Goal: Task Accomplishment & Management: Manage account settings

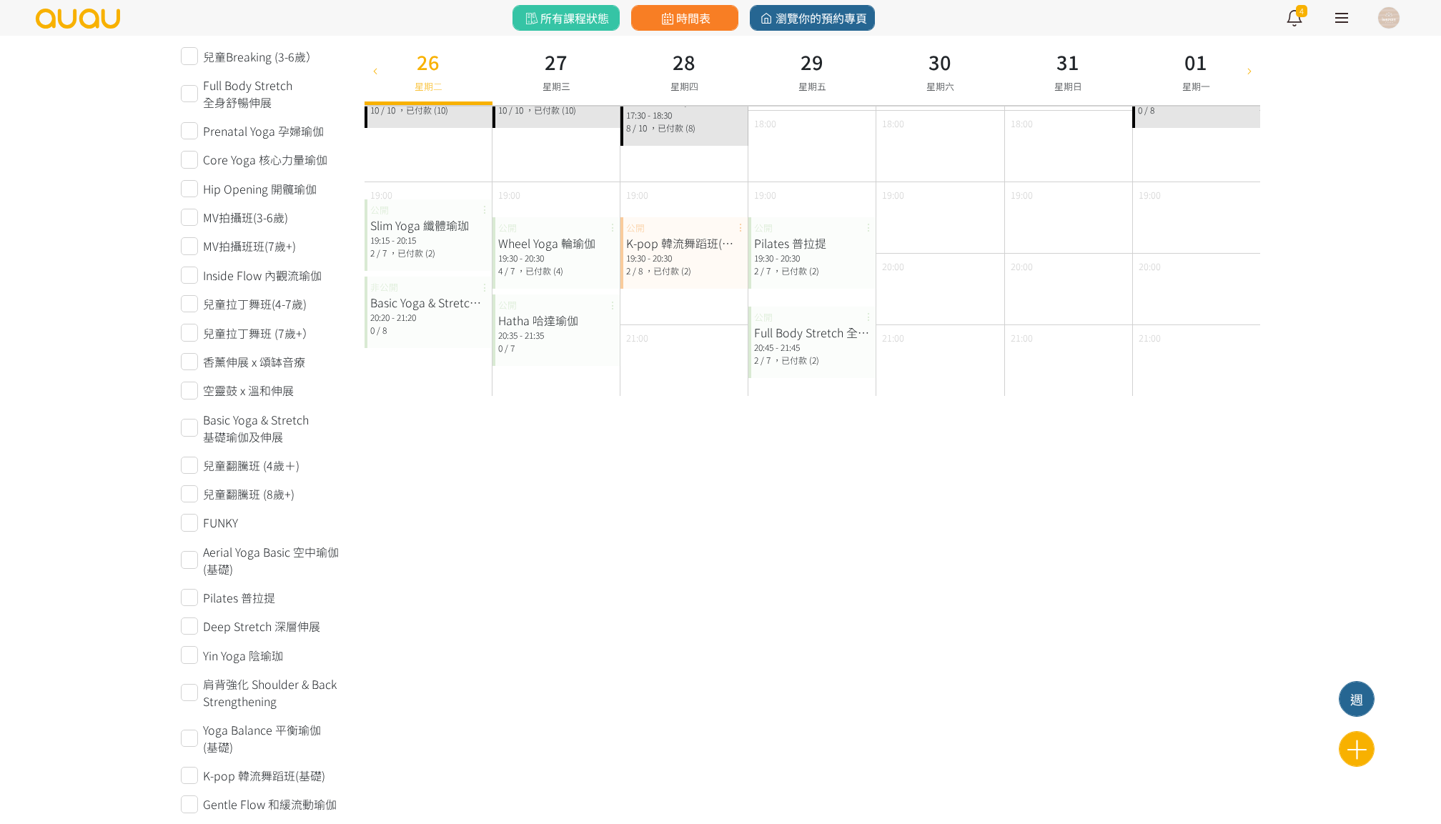
scroll to position [718, 0]
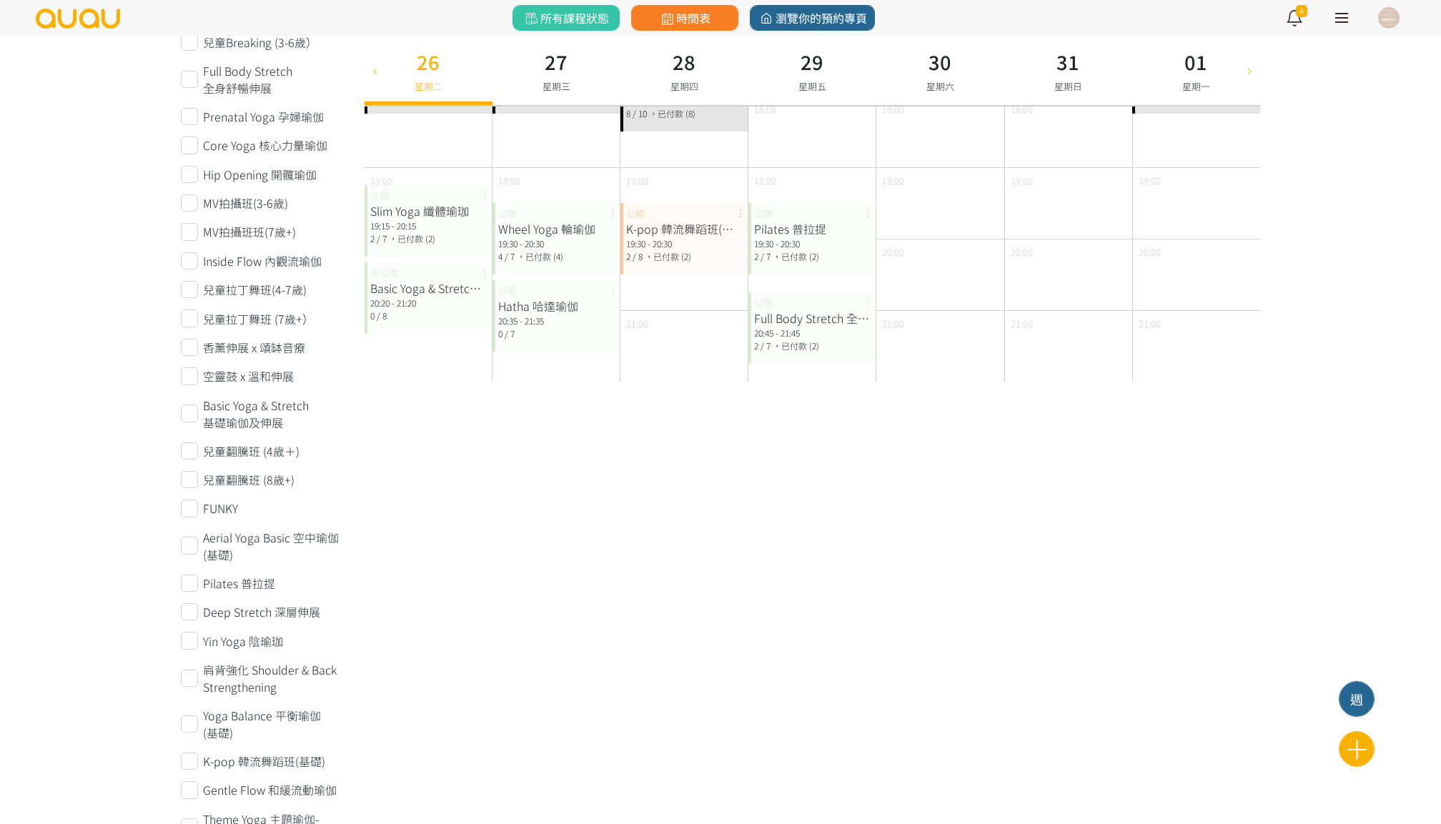
click at [575, 304] on div "Hatha 哈達瑜伽" at bounding box center [556, 305] width 117 height 17
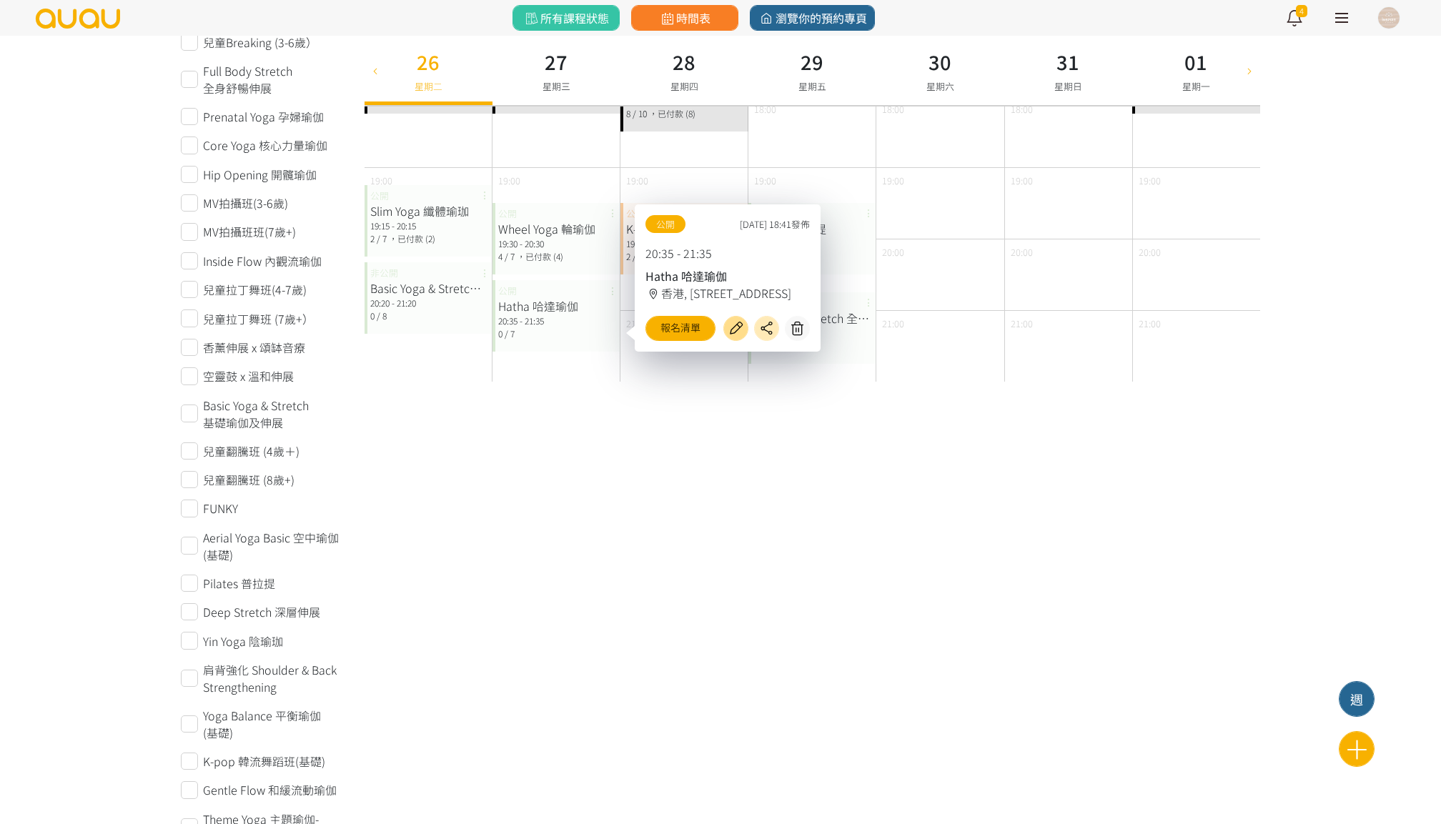
click at [738, 325] on icon at bounding box center [735, 328] width 23 height 16
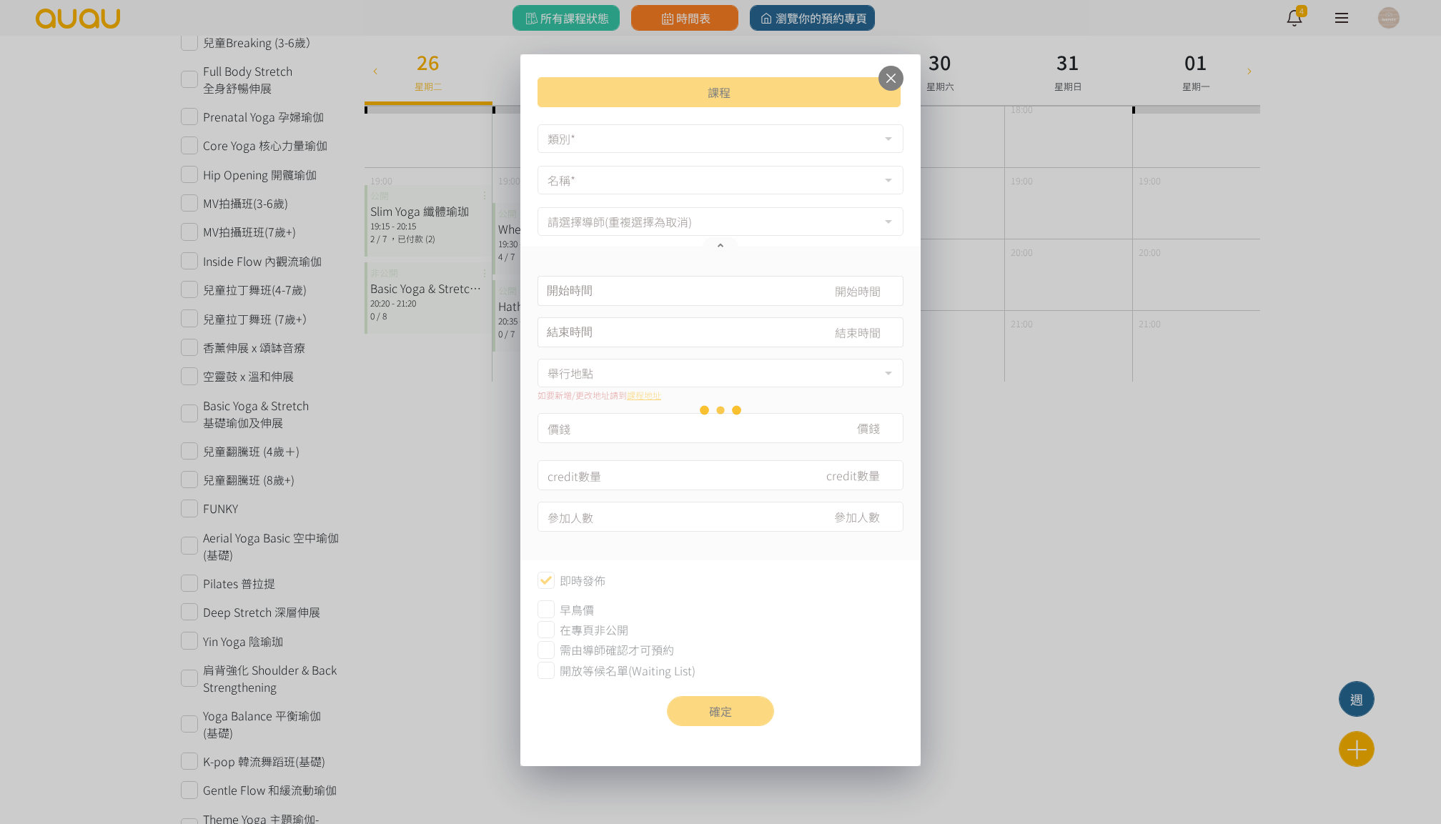
type input "2025-08-27, 20:35"
type input "2025-08-27, 21:35"
type input "180"
type input "7"
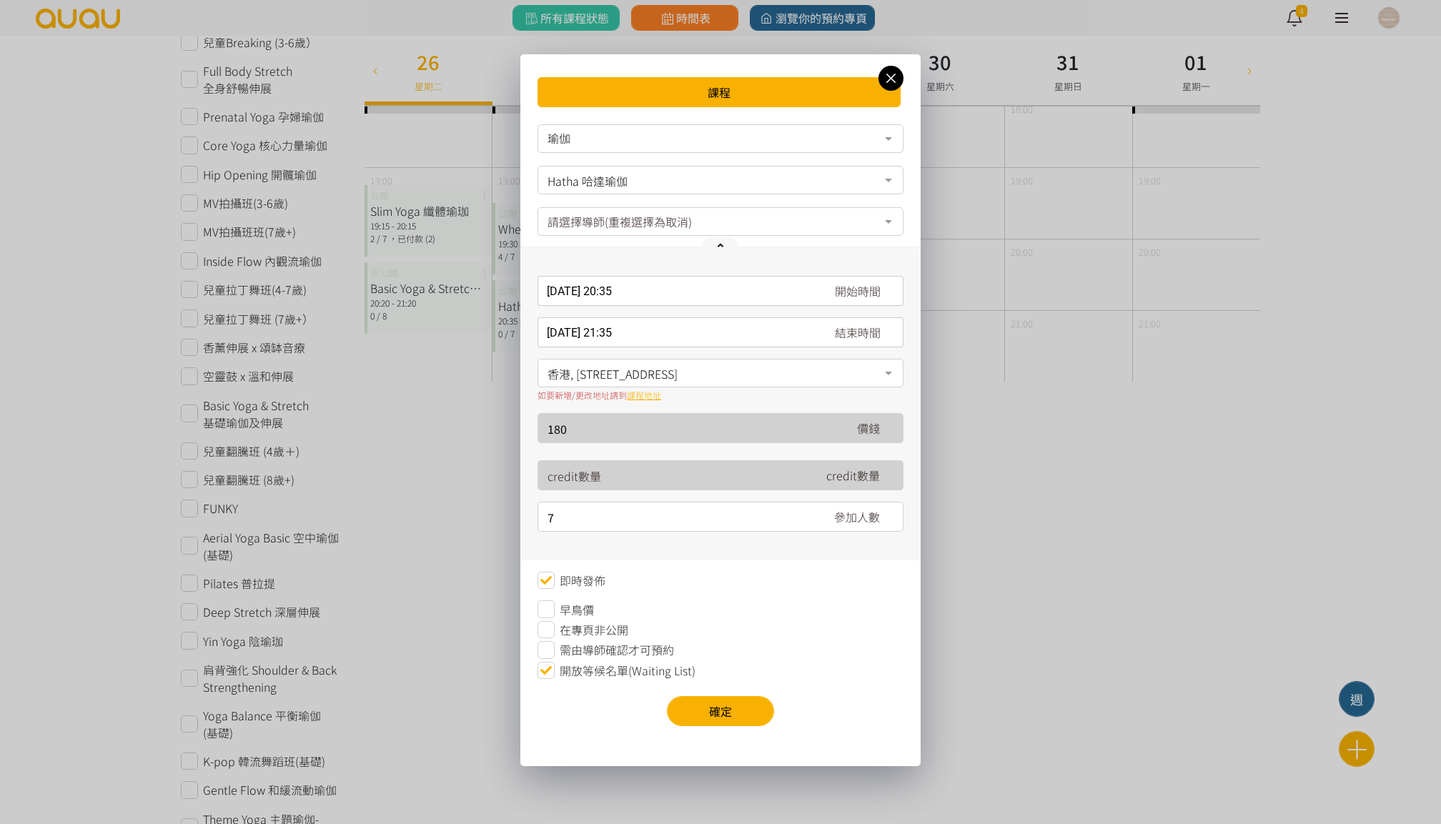
click at [546, 624] on icon at bounding box center [546, 629] width 17 height 17
click at [743, 719] on button "確定" at bounding box center [720, 711] width 107 height 30
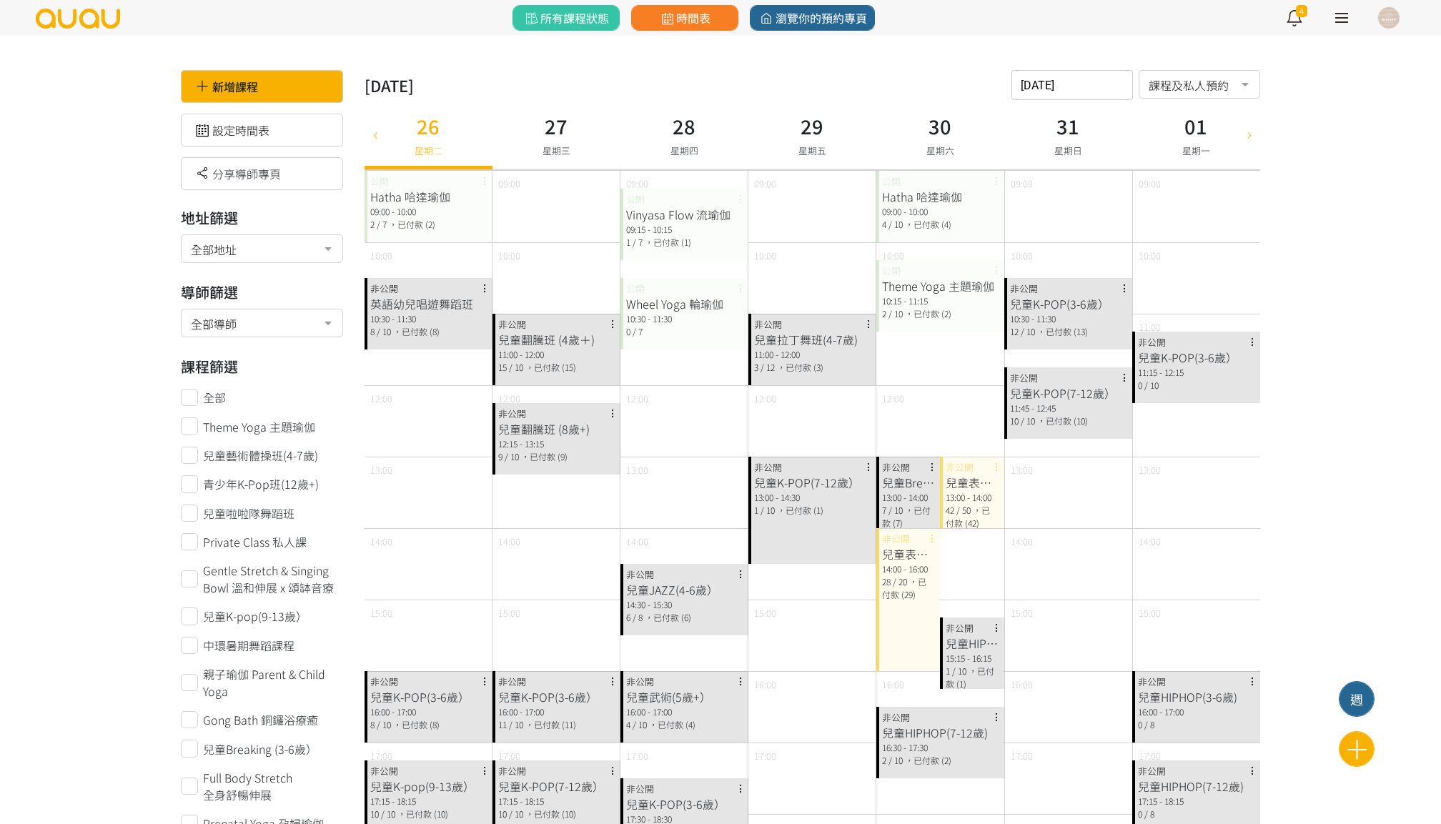
scroll to position [0, 0]
click at [713, 33] on div "時間表" at bounding box center [684, 18] width 119 height 36
click at [713, 20] on link "時間表" at bounding box center [684, 18] width 107 height 26
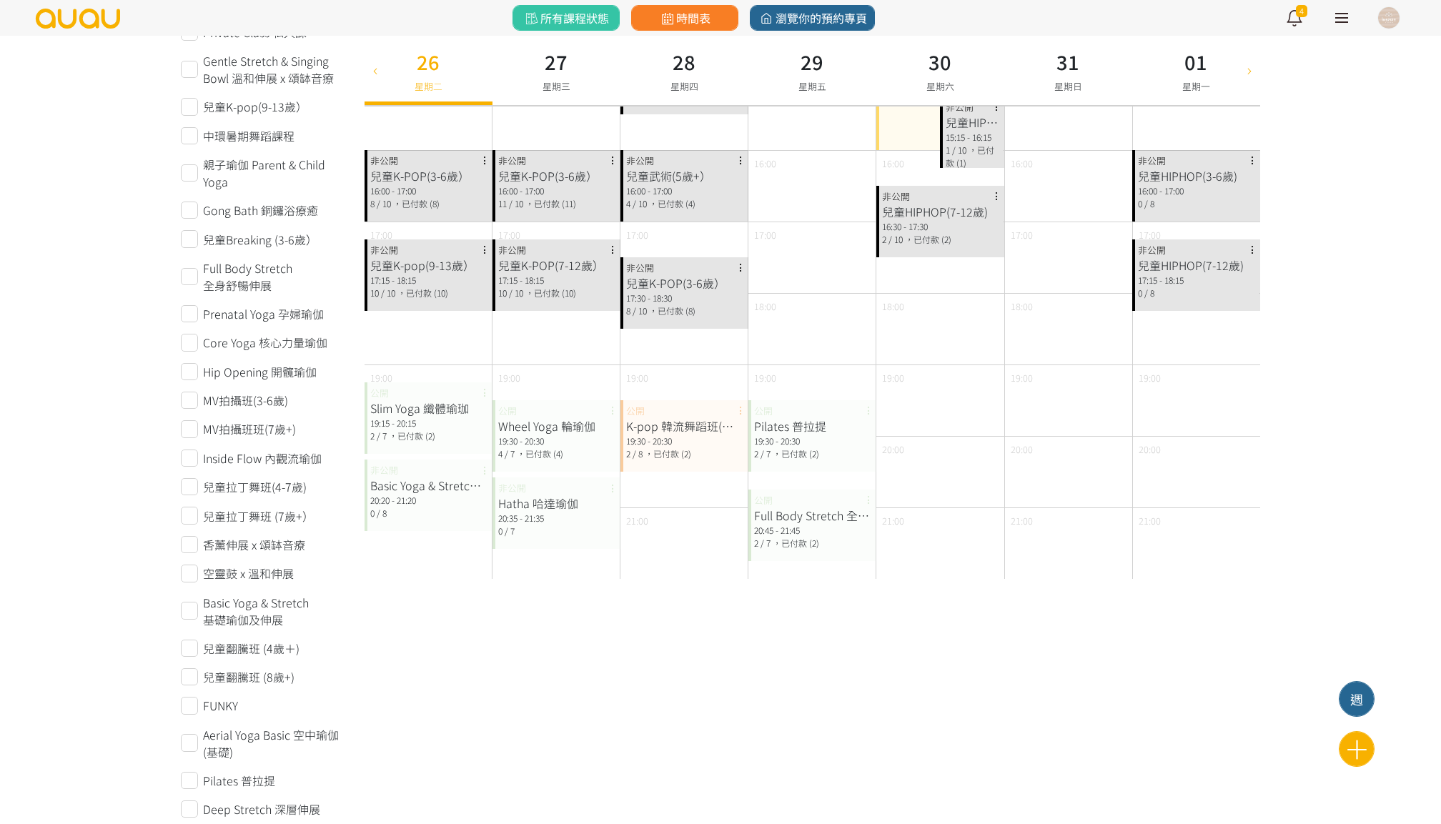
scroll to position [515, 0]
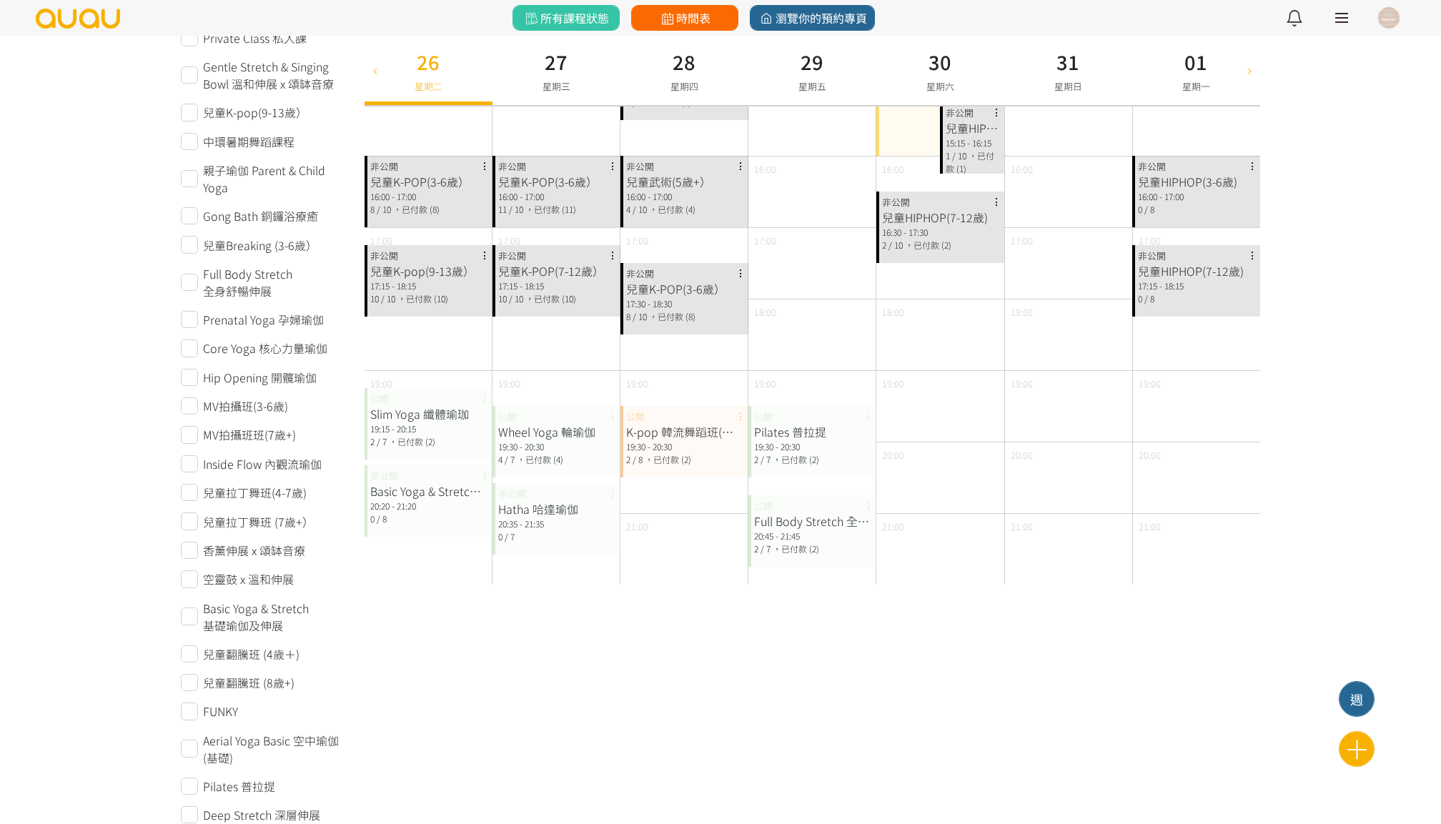
click at [713, 27] on link "時間表" at bounding box center [684, 18] width 107 height 26
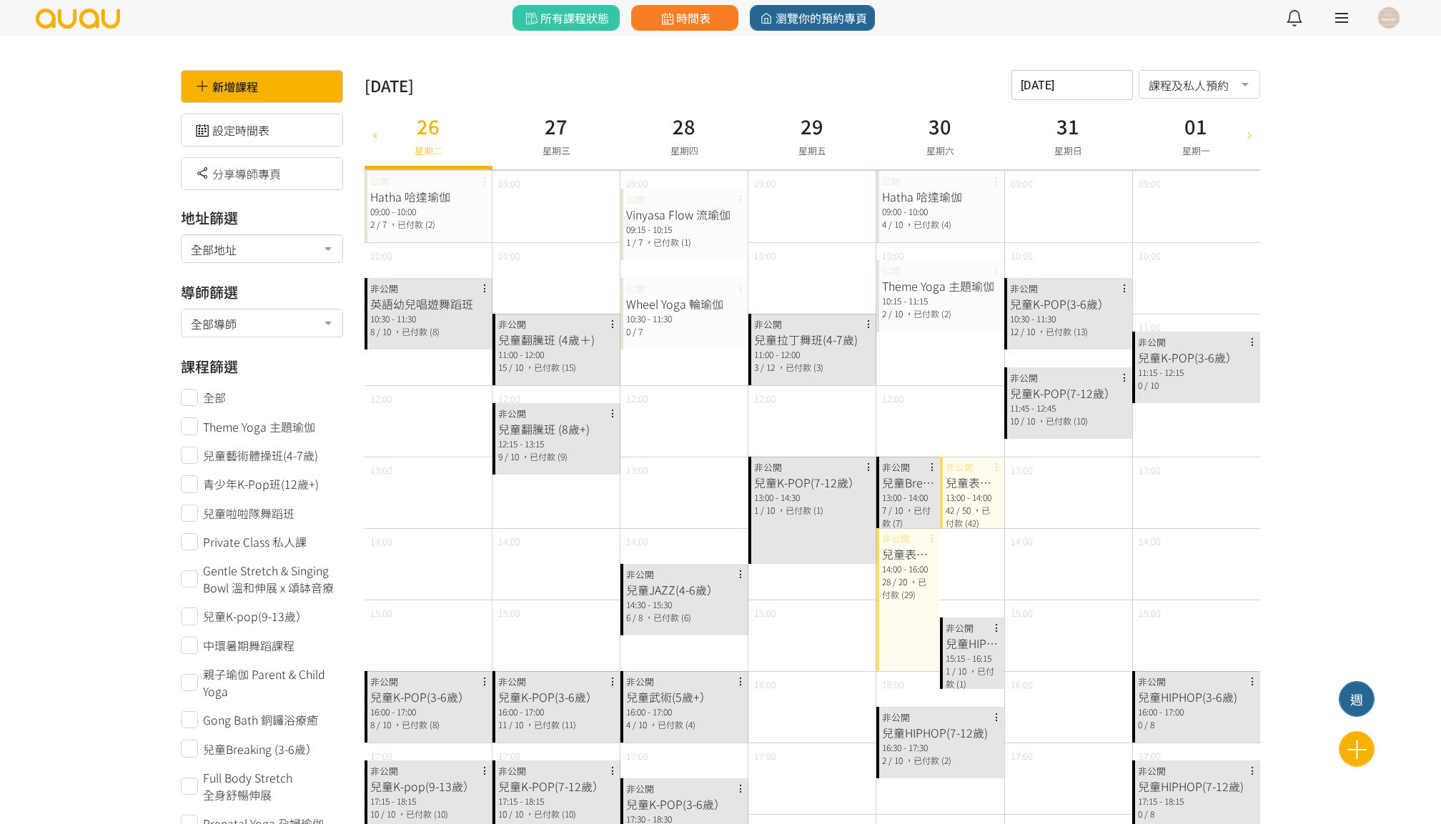
click at [66, 21] on img at bounding box center [77, 19] width 87 height 20
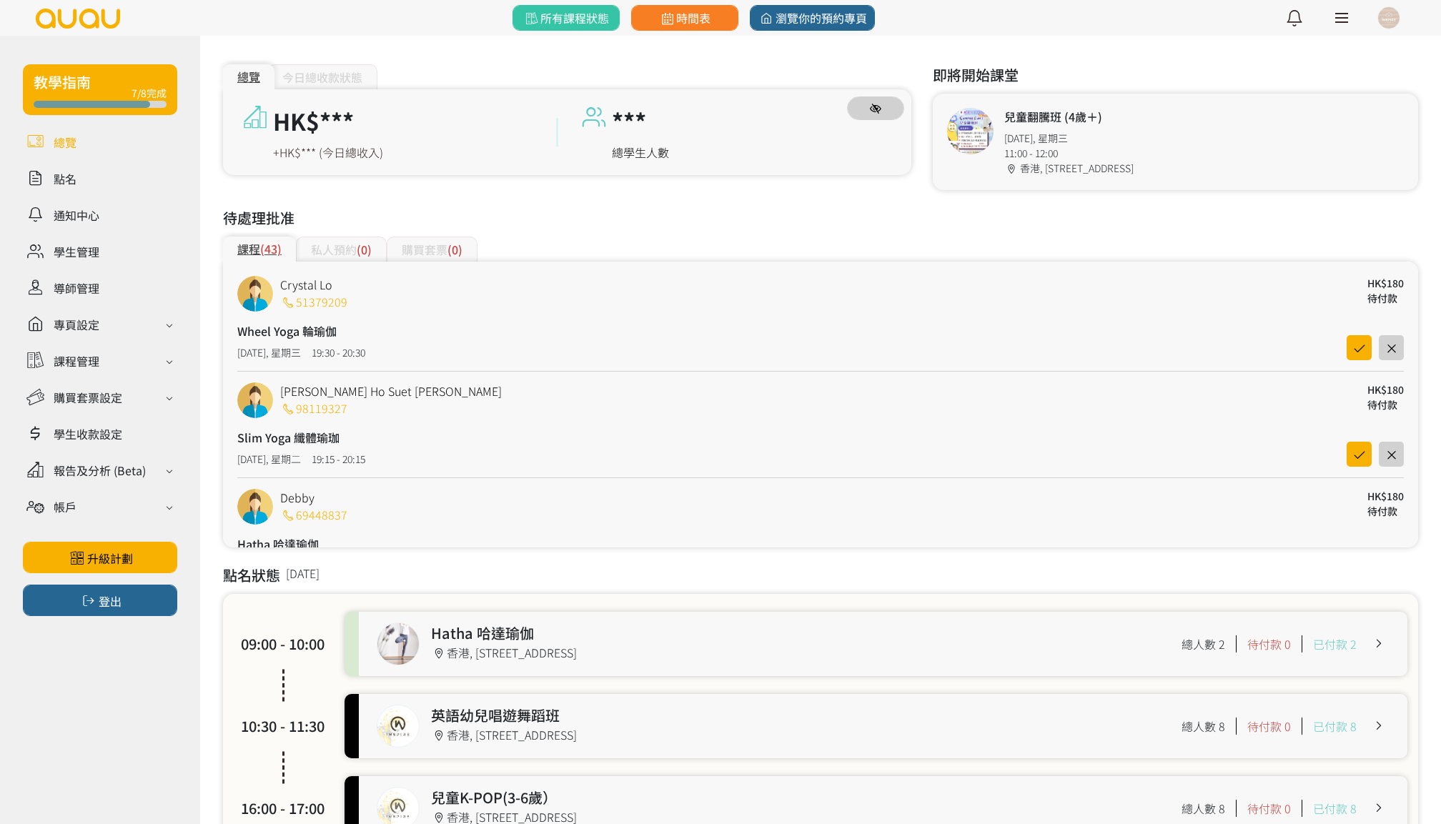
click at [874, 109] on icon "button" at bounding box center [875, 109] width 11 height 10
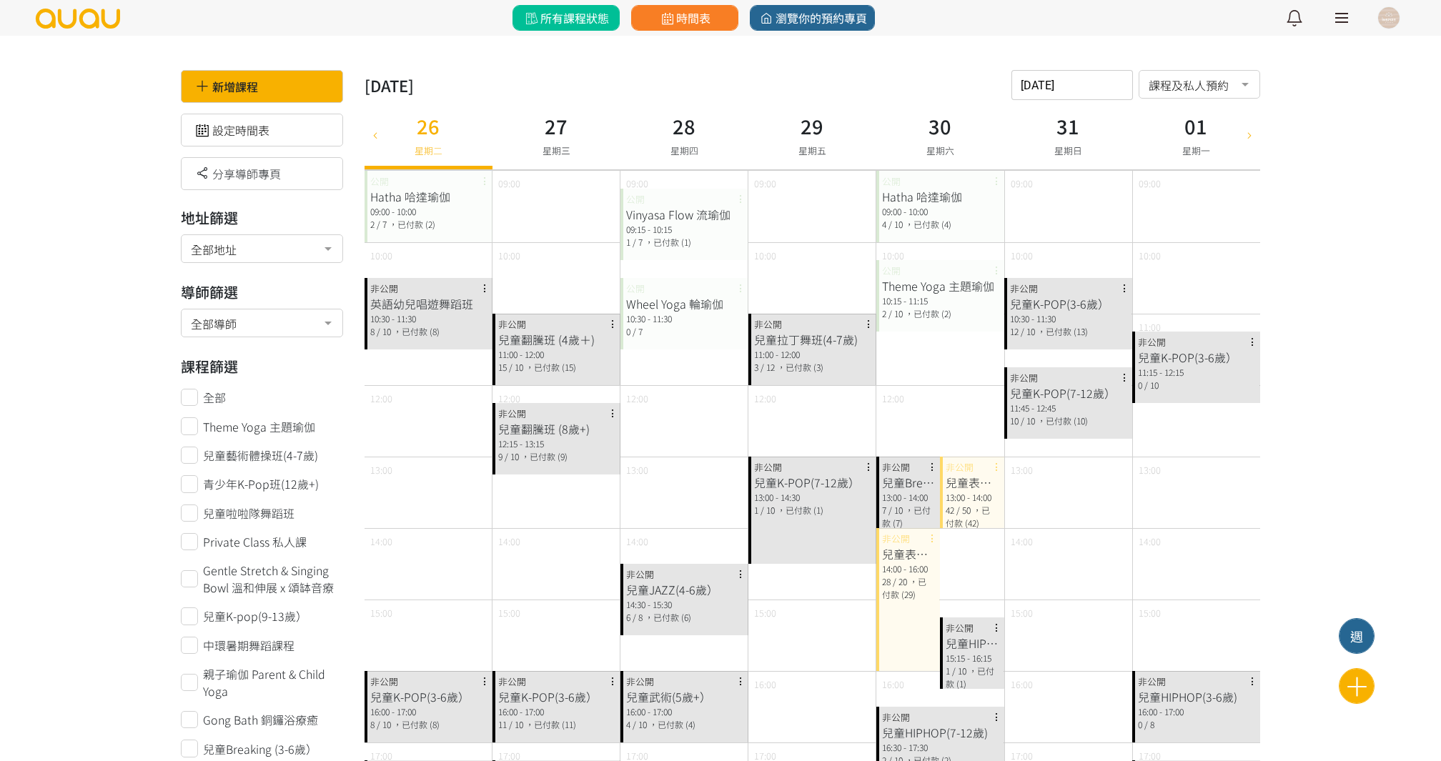
click at [588, 17] on span "所有課程狀態" at bounding box center [566, 17] width 86 height 17
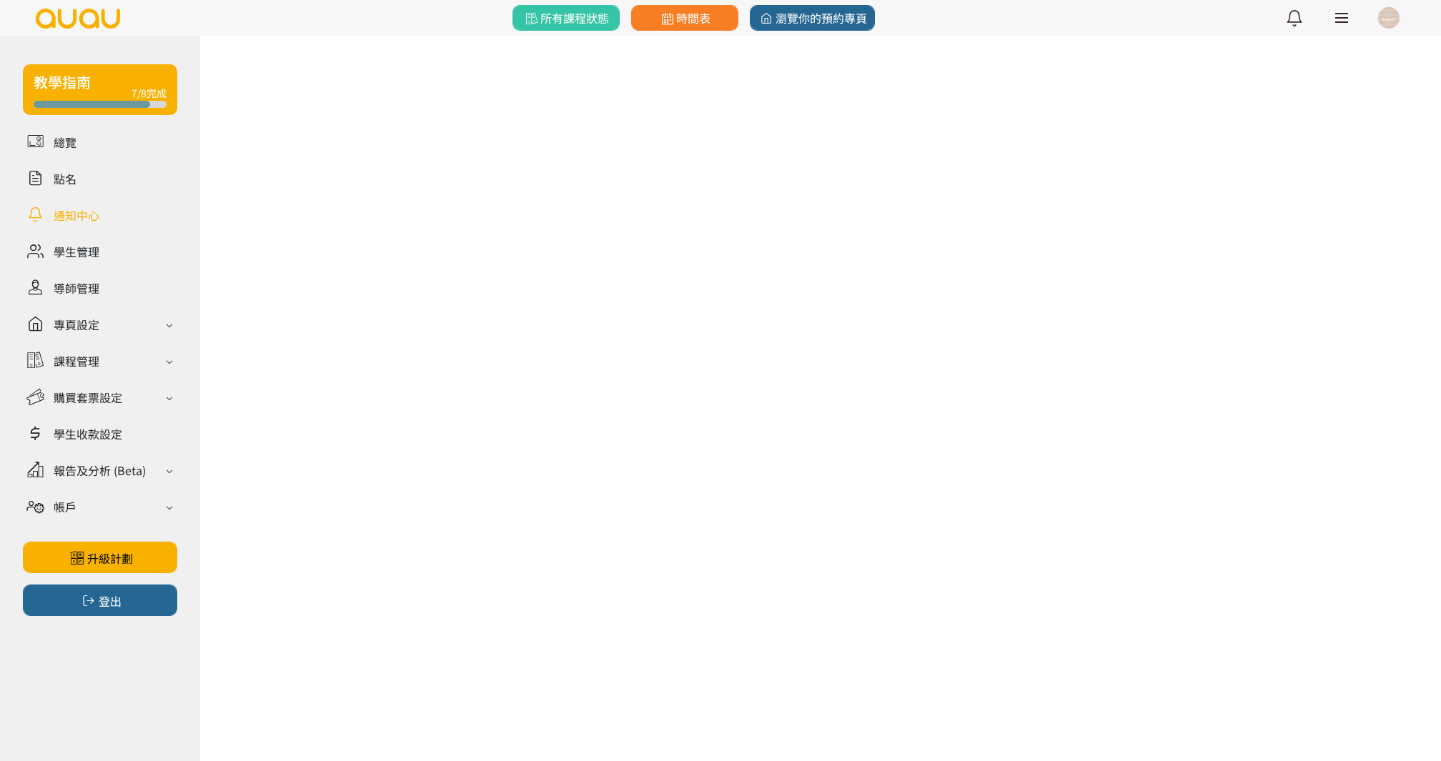
click at [104, 215] on link at bounding box center [100, 214] width 154 height 25
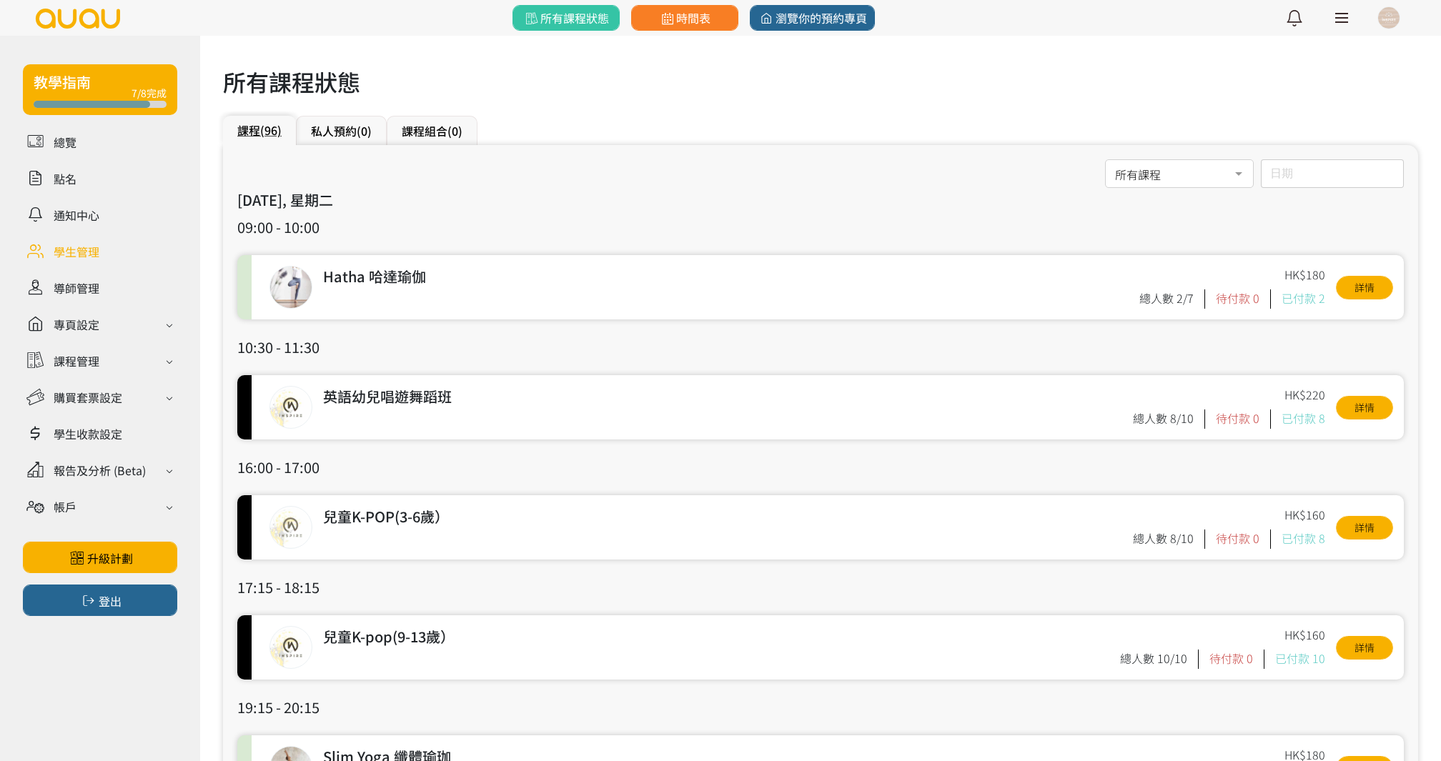
click at [89, 244] on link at bounding box center [100, 251] width 154 height 25
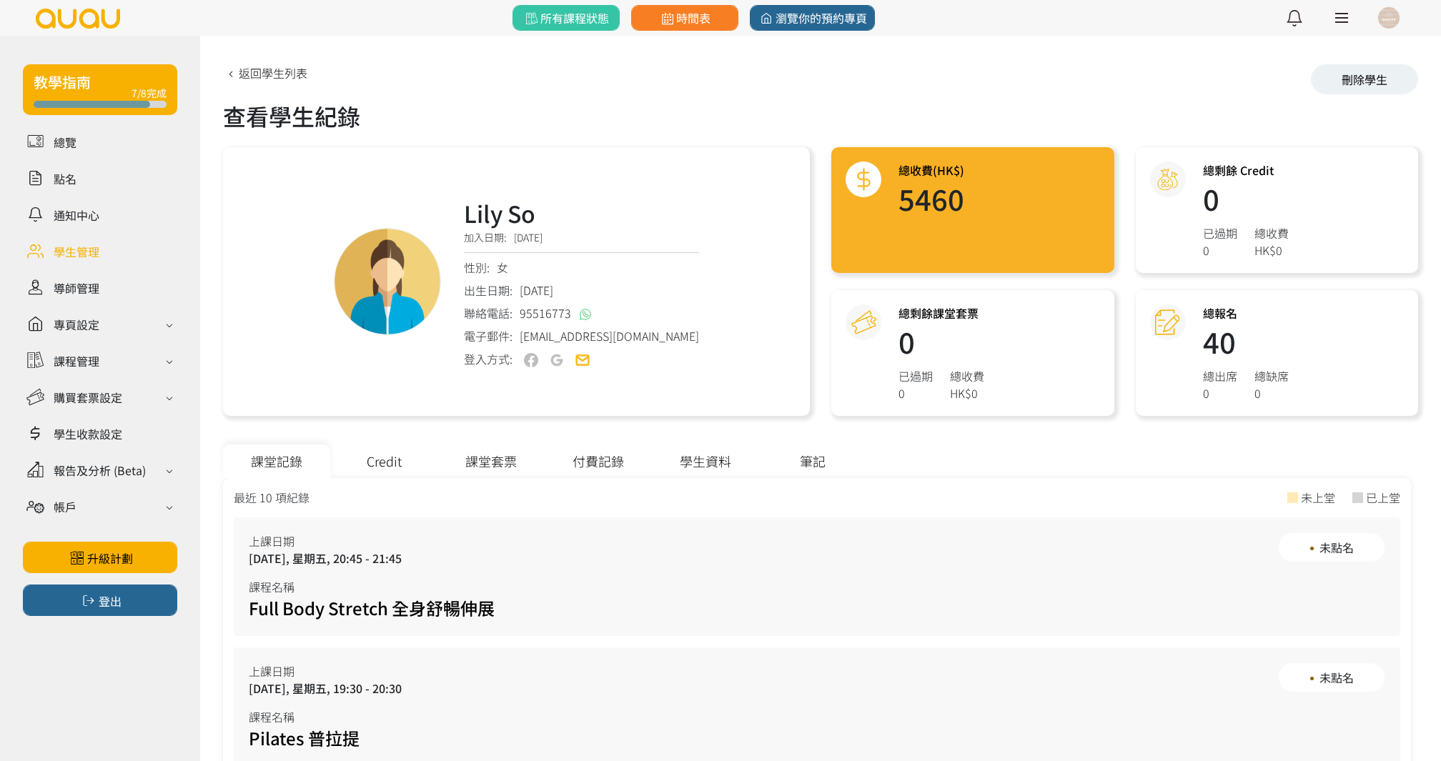
click at [479, 460] on div "課堂套票" at bounding box center [490, 462] width 107 height 34
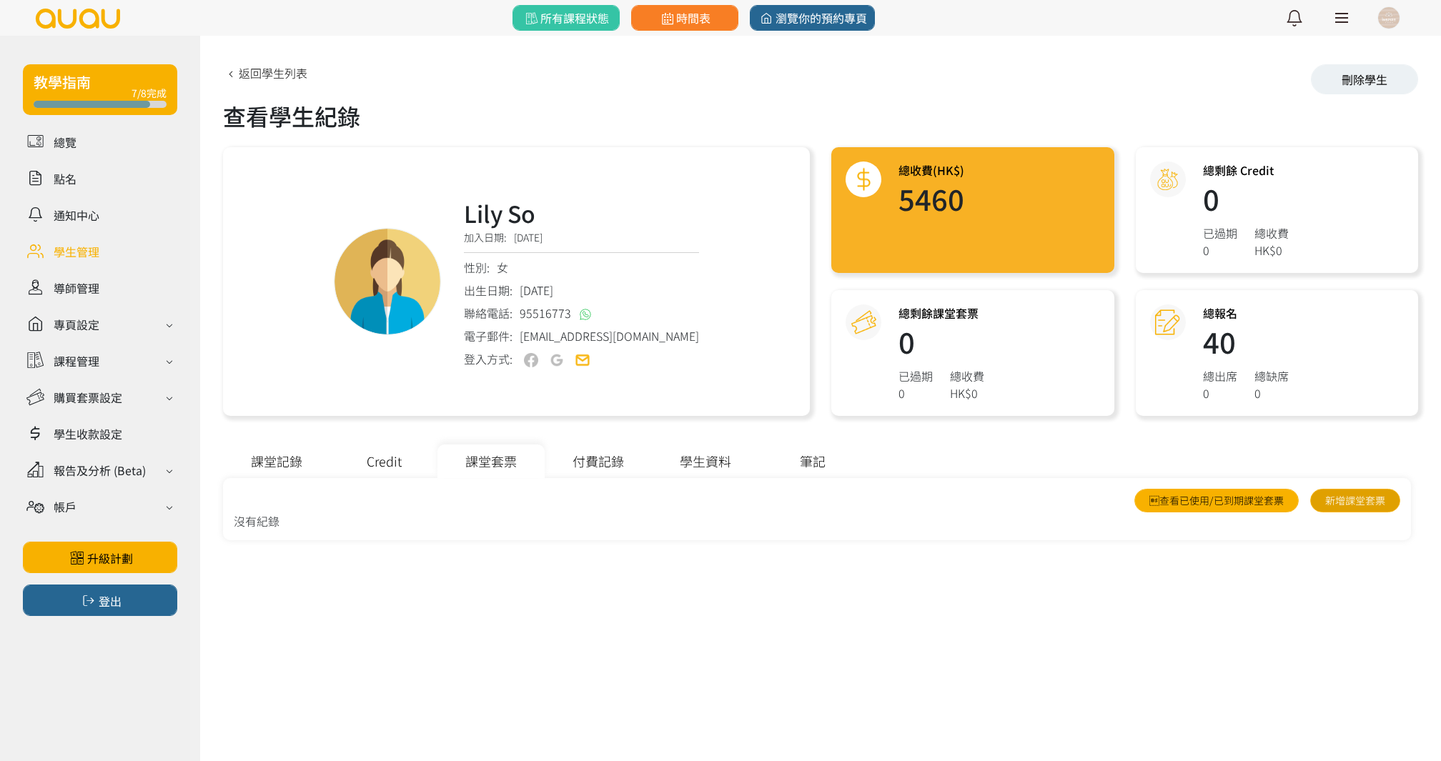
click at [1362, 493] on link "新增課堂套票" at bounding box center [1355, 501] width 90 height 24
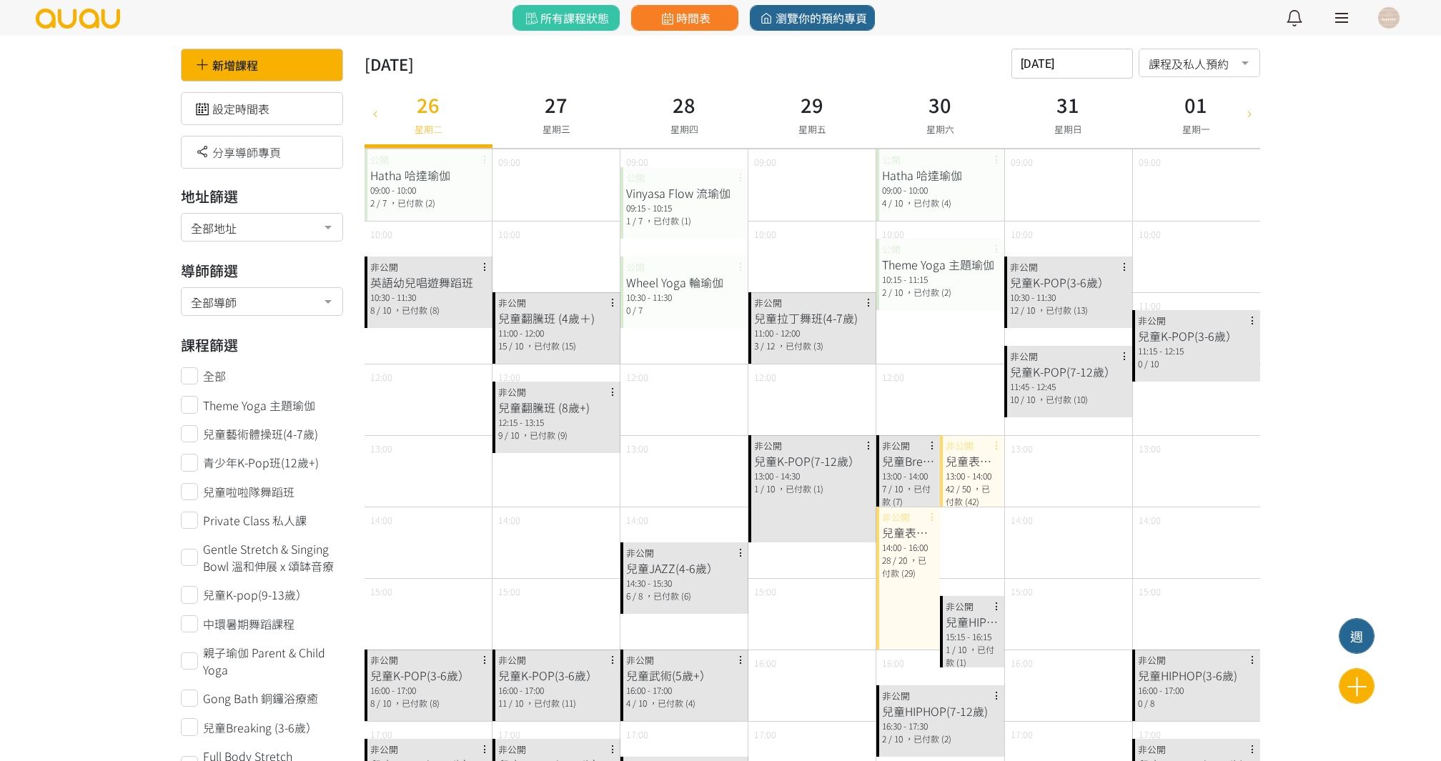
scroll to position [36, 0]
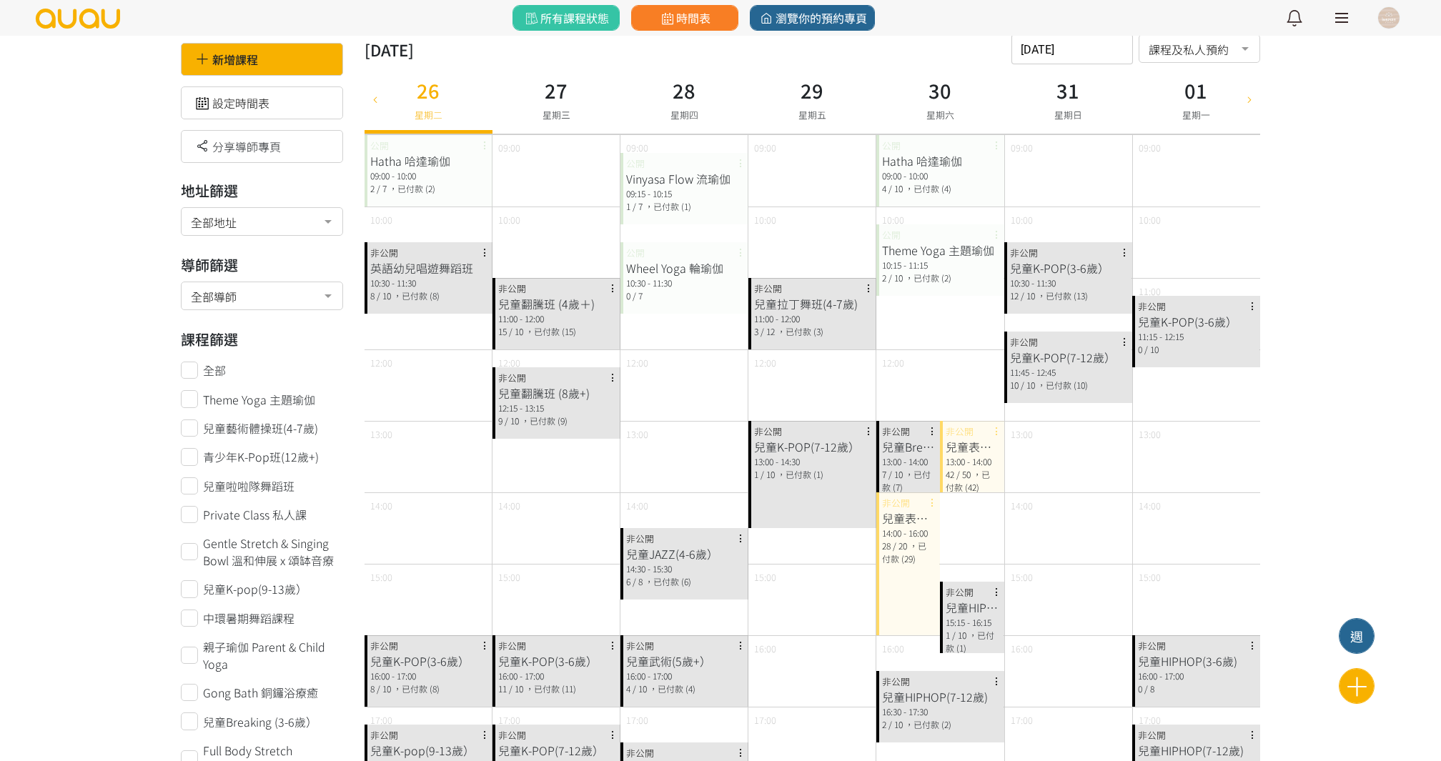
click at [812, 462] on div "13:00 - 14:30" at bounding box center [812, 461] width 117 height 13
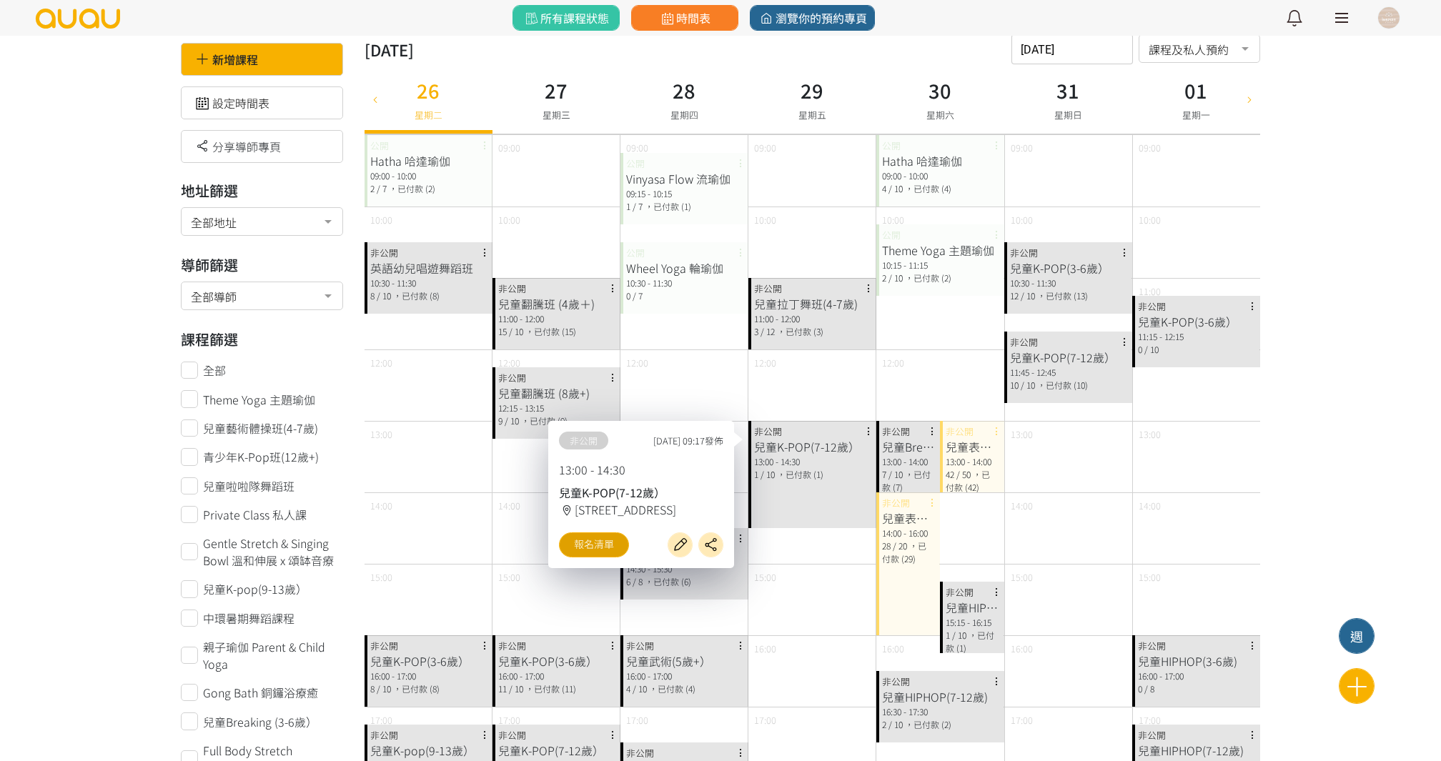
click at [610, 551] on link "報名清單" at bounding box center [594, 545] width 70 height 25
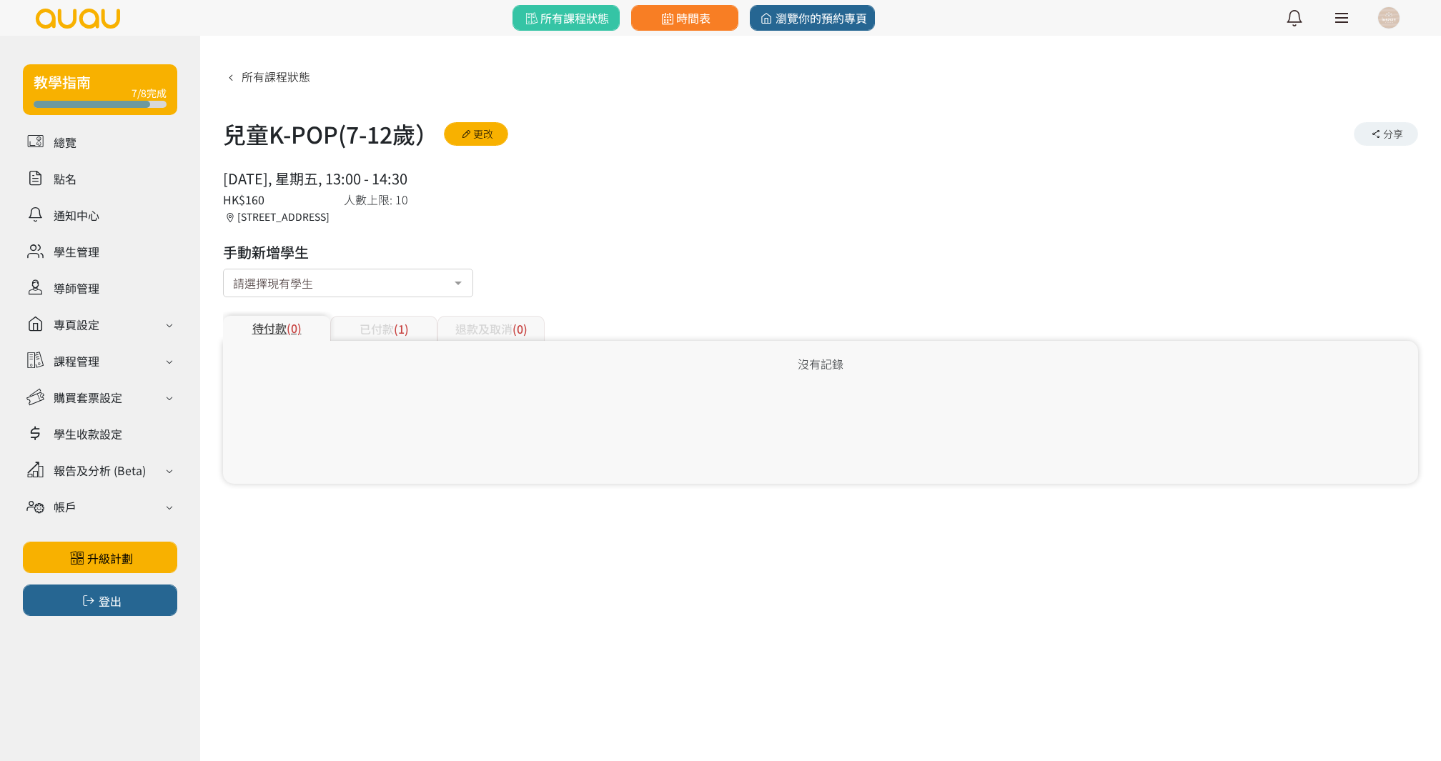
click at [384, 336] on div "已付款 (1)" at bounding box center [383, 328] width 107 height 25
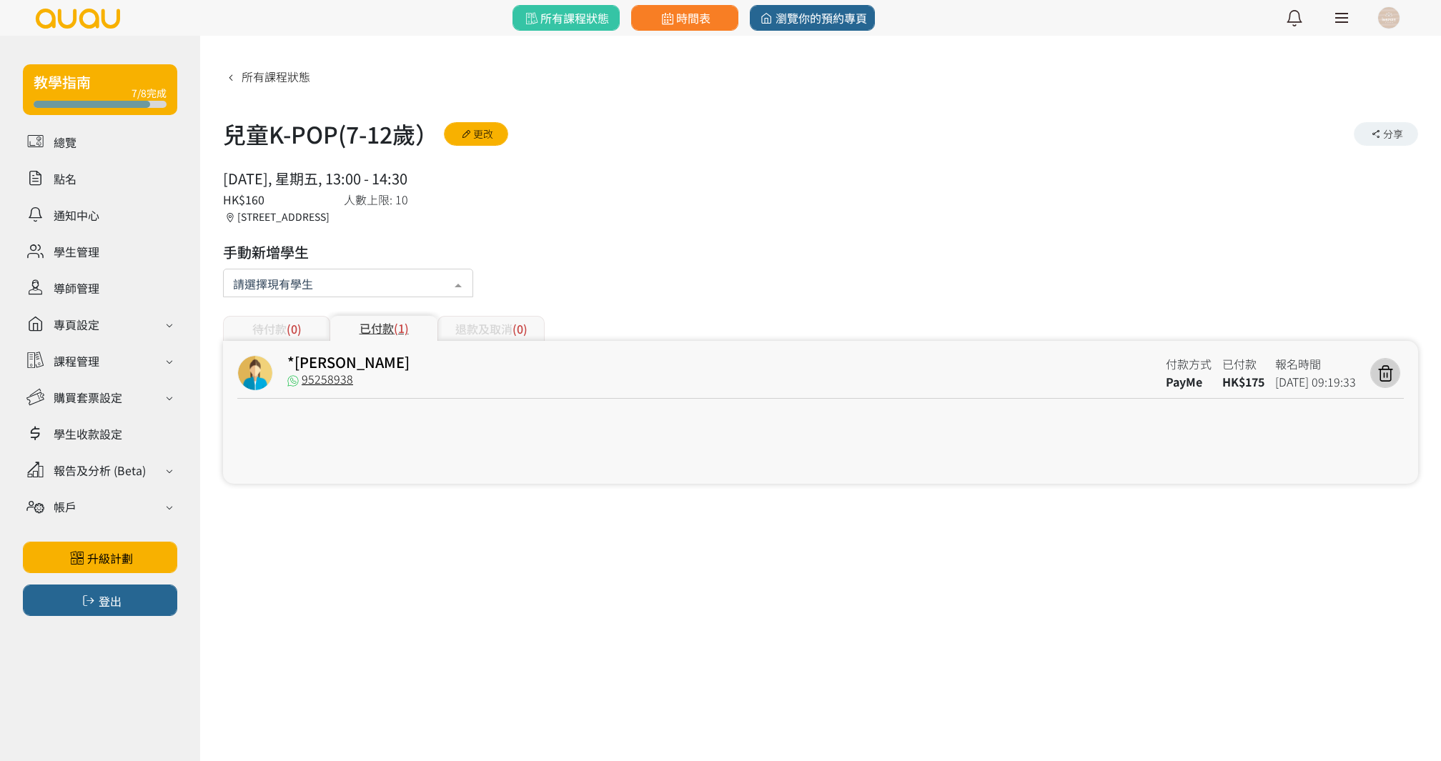
click at [383, 277] on div at bounding box center [348, 283] width 250 height 29
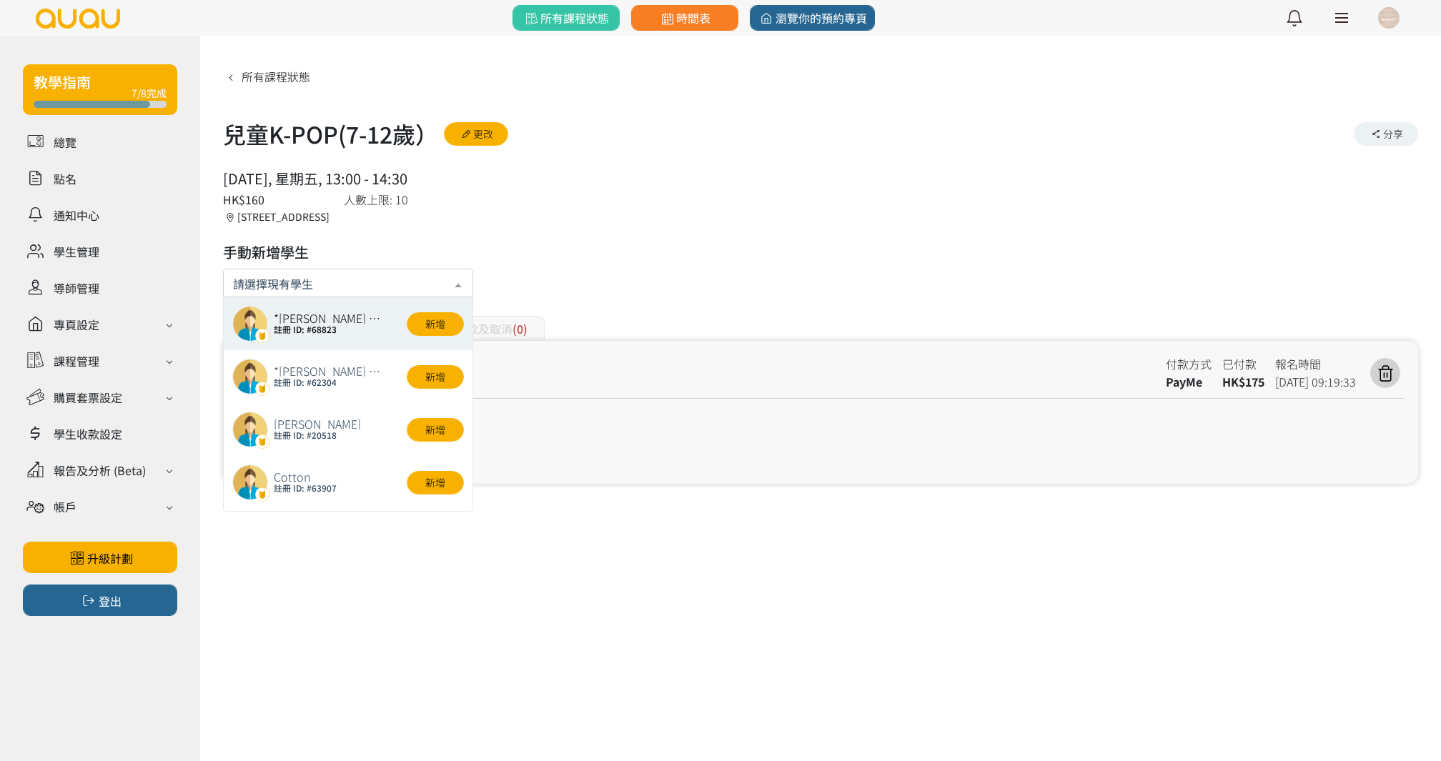
paste input "61317283"
type input "61317283"
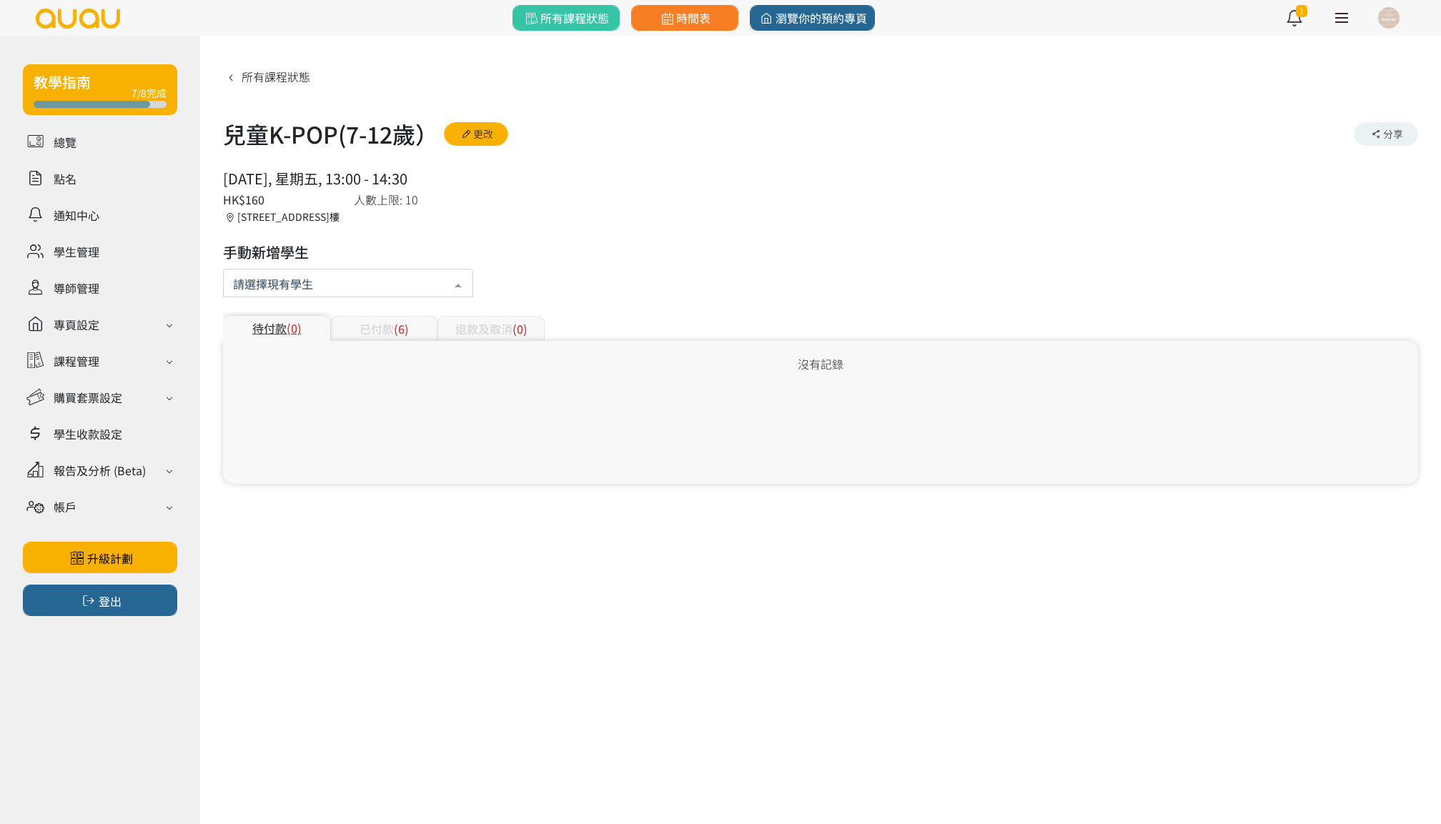
click at [319, 273] on div at bounding box center [348, 283] width 250 height 29
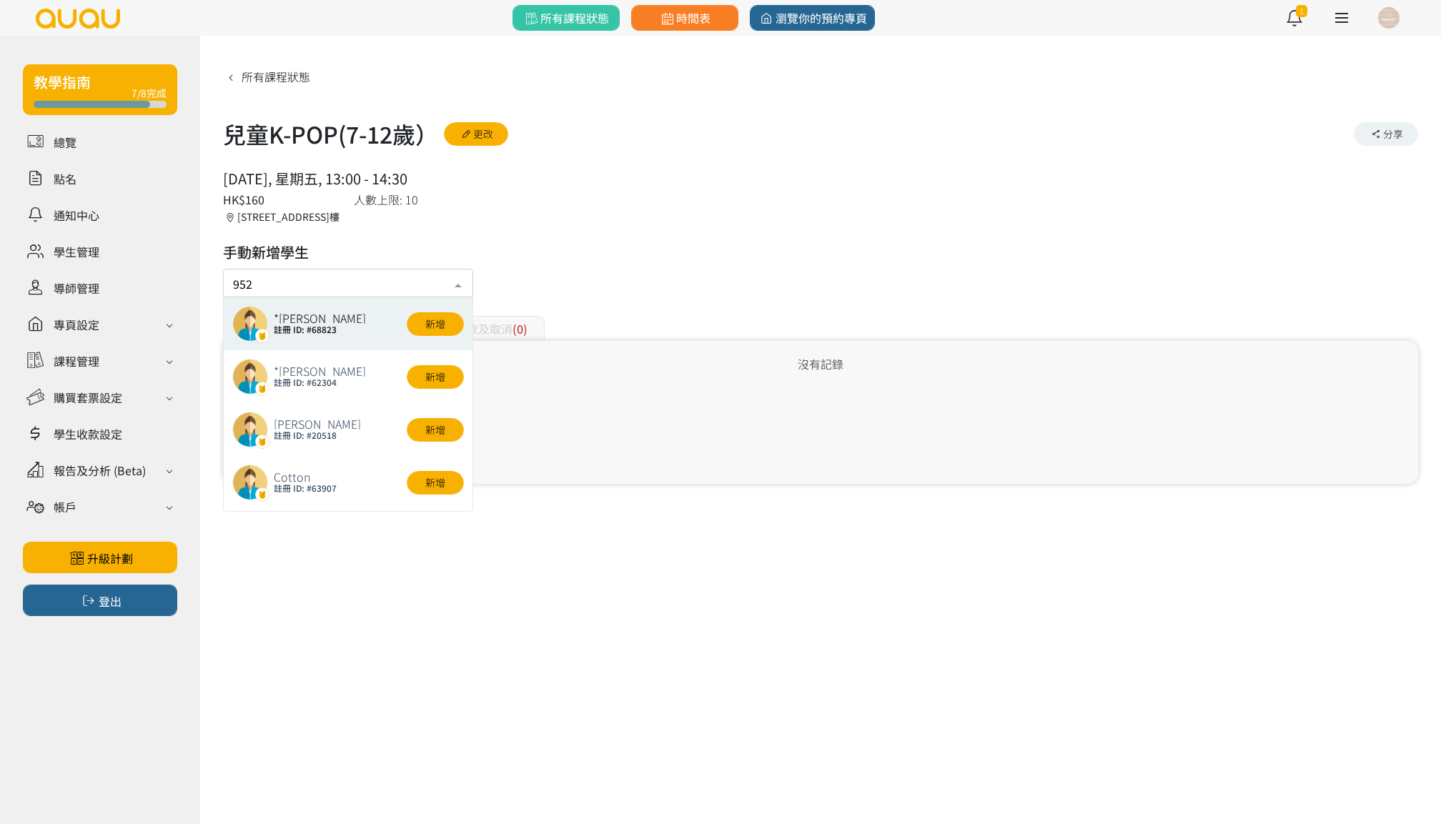
type input "9525"
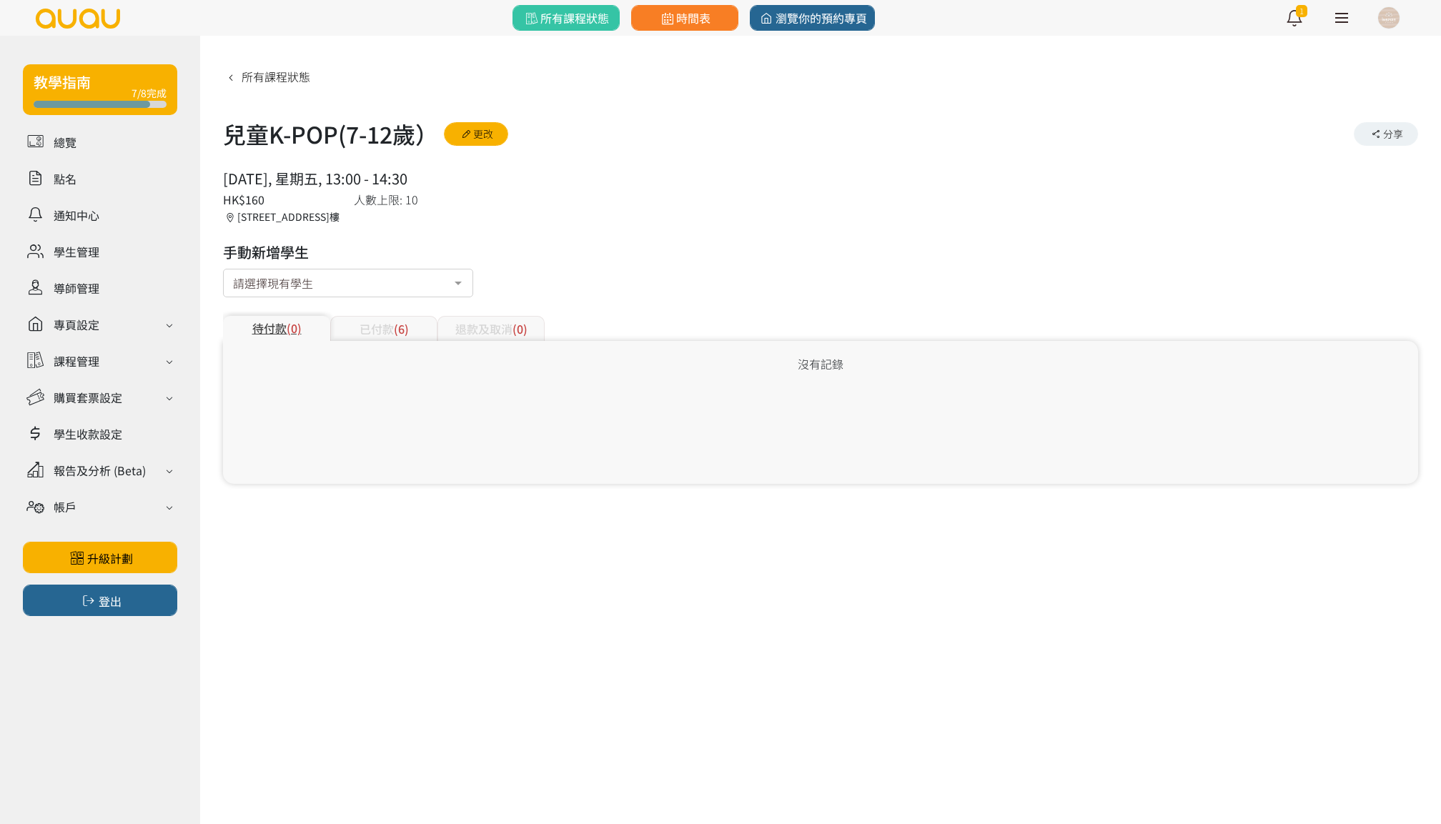
click at [384, 323] on div "已付款 (6)" at bounding box center [383, 328] width 107 height 25
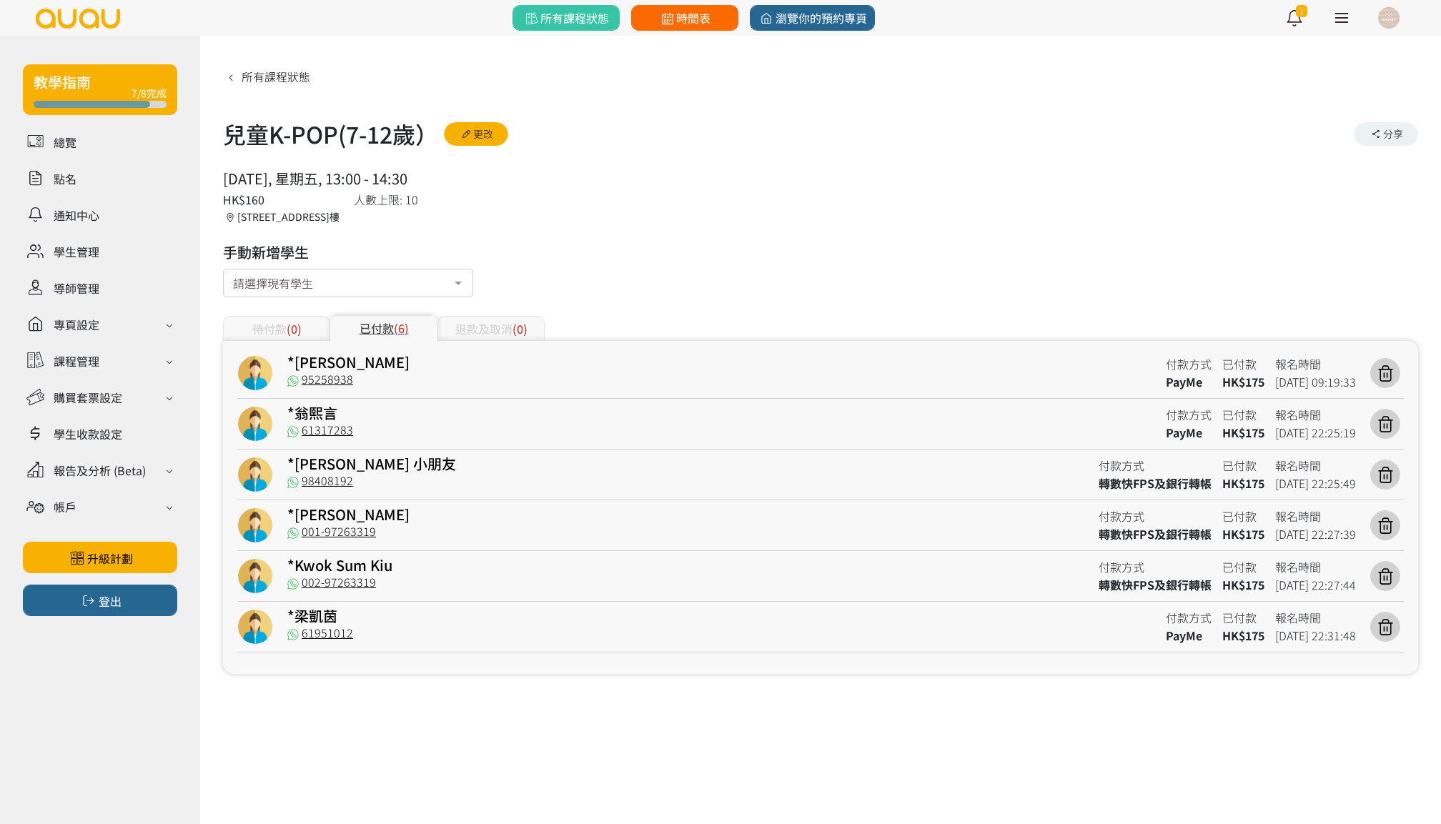
click at [686, 20] on span "時間表" at bounding box center [684, 17] width 52 height 17
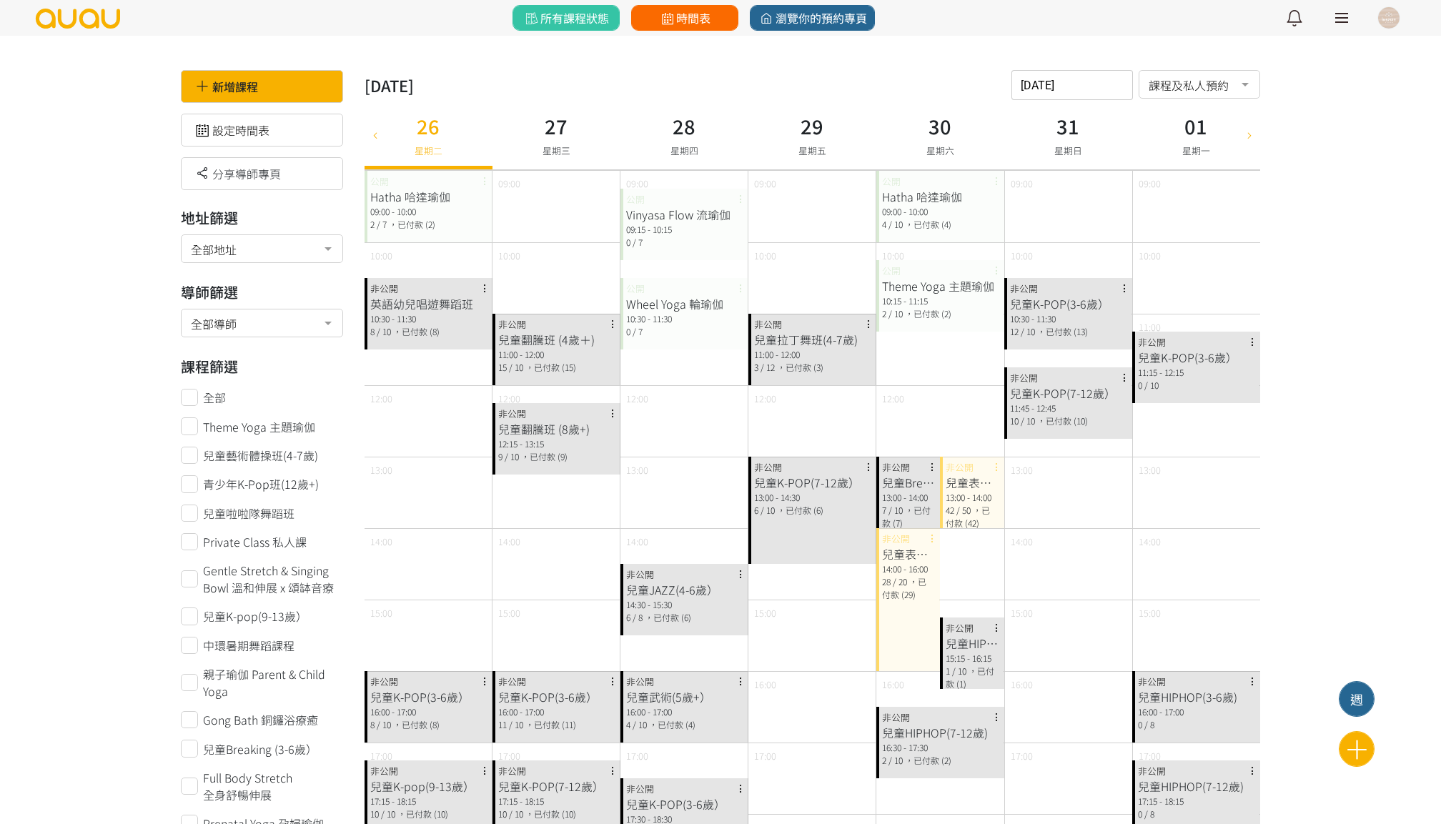
click at [689, 23] on span "時間表" at bounding box center [684, 17] width 52 height 17
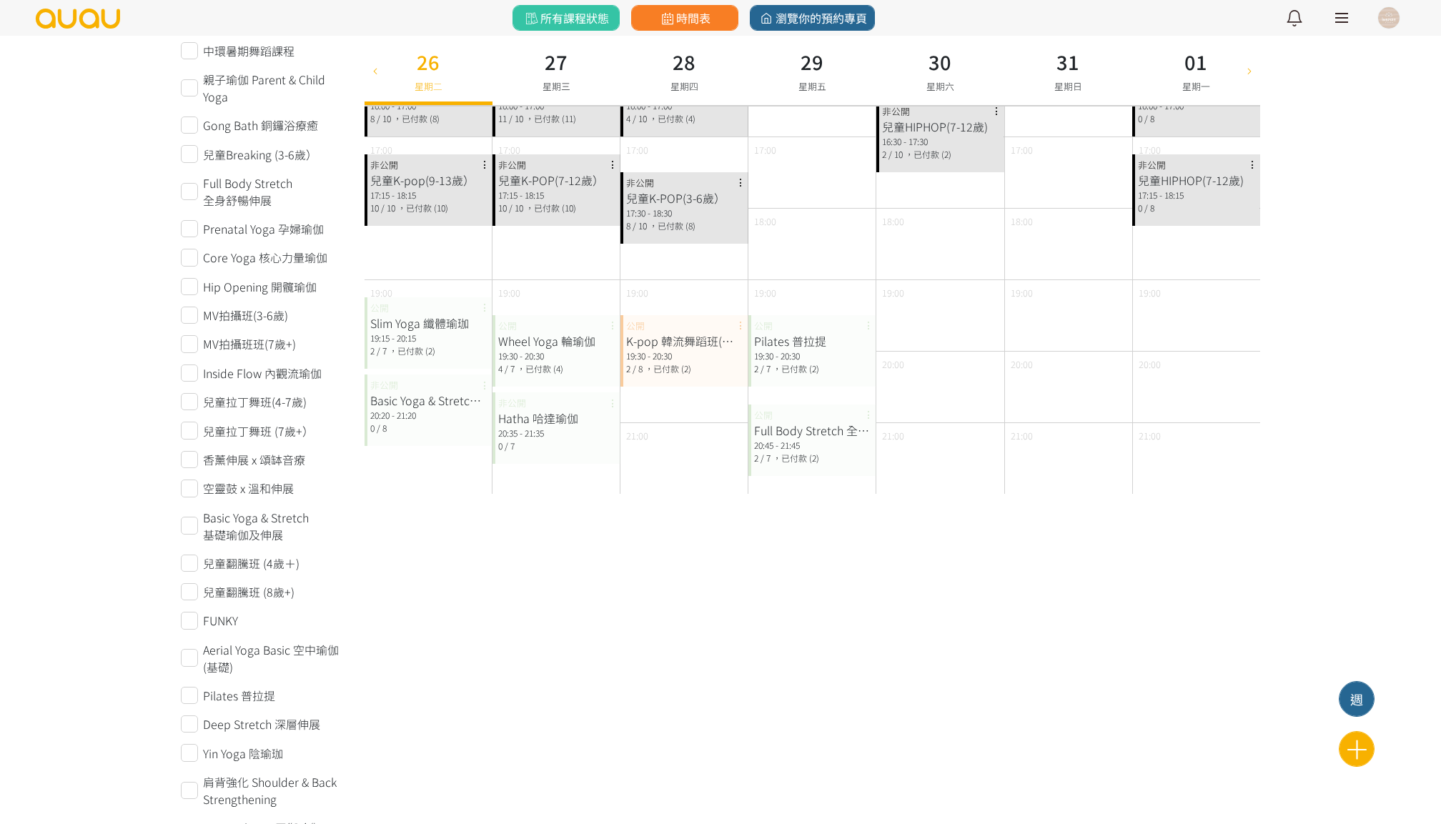
scroll to position [532, 0]
